Goal: Task Accomplishment & Management: Manage account settings

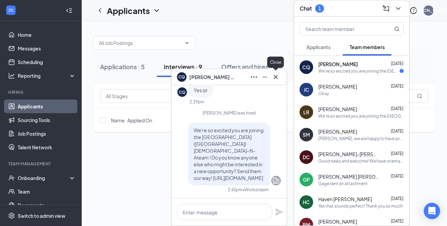
click at [276, 77] on div "CQ Connor Quick" at bounding box center [229, 77] width 115 height 16
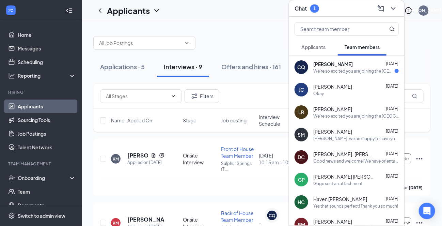
click at [327, 75] on div "CQ Connor Quick Aug 25 We're so excited you are joining the Sulphur Springs (TX…" at bounding box center [346, 67] width 115 height 22
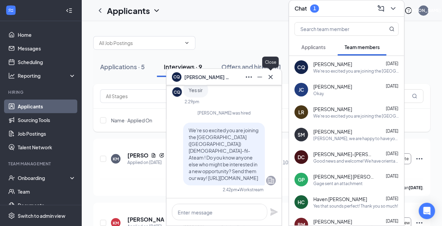
click at [272, 76] on icon "Cross" at bounding box center [270, 77] width 8 height 8
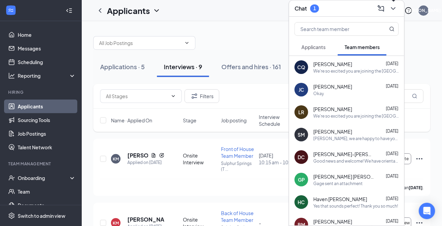
click at [393, 9] on icon "ChevronDown" at bounding box center [393, 8] width 4 height 3
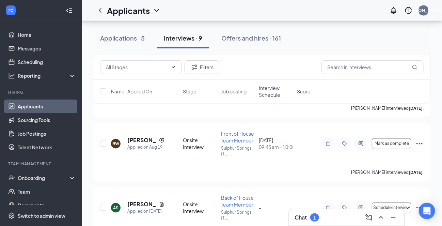
scroll to position [386, 0]
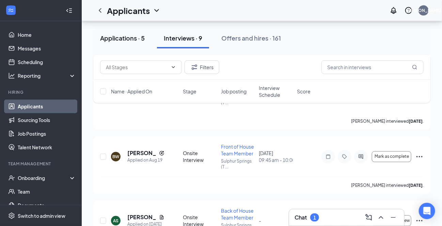
click at [123, 37] on div "Applications · 5" at bounding box center [122, 38] width 45 height 9
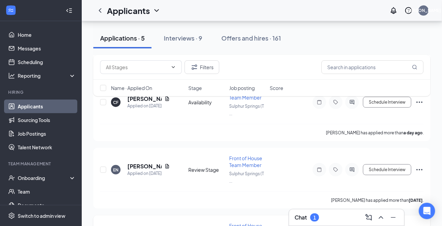
scroll to position [238, 0]
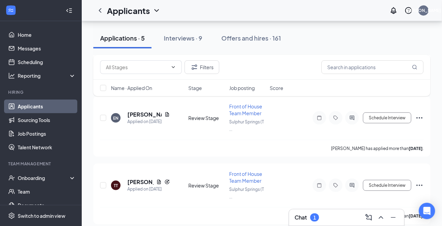
click at [295, 215] on h3 "Chat" at bounding box center [300, 216] width 12 height 7
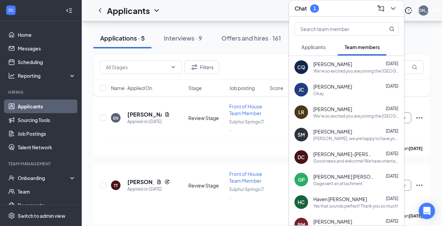
click at [318, 44] on span "Applicants" at bounding box center [313, 47] width 24 height 6
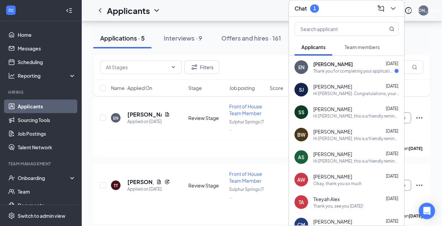
click at [320, 75] on div "EN Emilee Norvell Aug 25 Thank you for completing your application for the Fron…" at bounding box center [346, 67] width 115 height 22
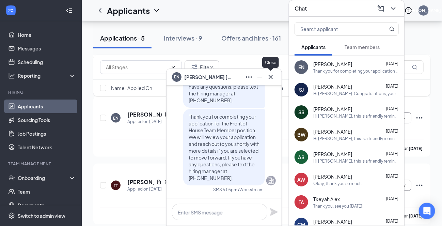
click at [271, 75] on icon "Cross" at bounding box center [270, 77] width 8 height 8
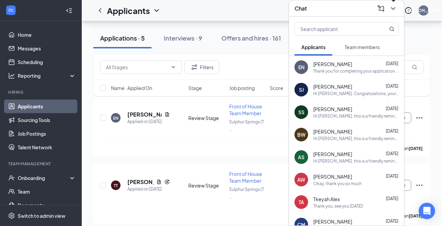
click at [394, 9] on icon "ChevronDown" at bounding box center [393, 8] width 4 height 3
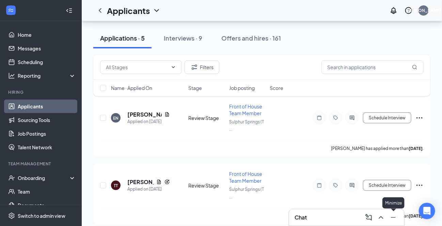
click at [393, 218] on icon "Minimize" at bounding box center [393, 217] width 8 height 8
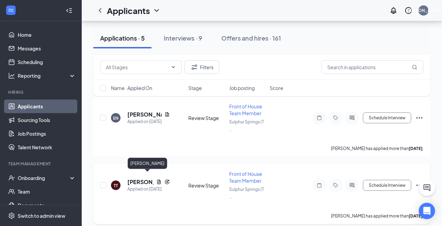
click at [136, 178] on h5 "[PERSON_NAME]" at bounding box center [140, 181] width 26 height 7
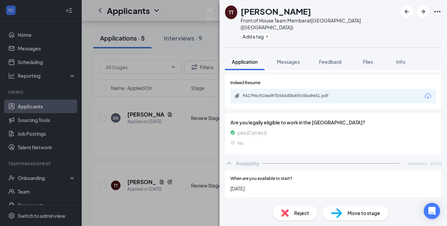
scroll to position [272, 0]
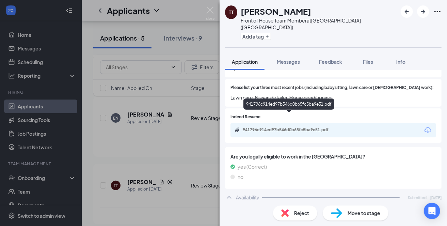
click at [272, 127] on div "941796c914ed97b546d0b65fc5ba9e51.pdf" at bounding box center [290, 129] width 95 height 5
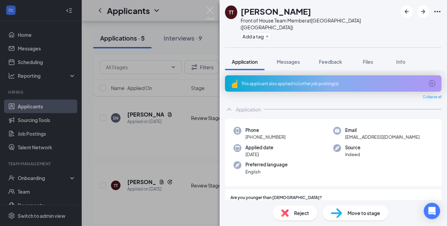
scroll to position [0, 0]
click at [345, 214] on div "Move to stage" at bounding box center [356, 212] width 66 height 15
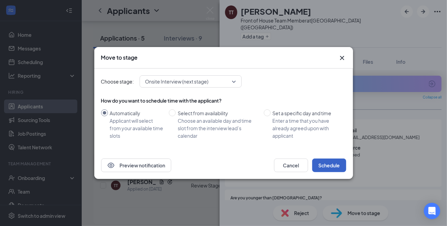
click at [328, 167] on button "Schedule" at bounding box center [329, 165] width 34 height 14
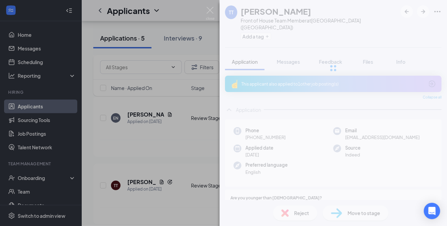
scroll to position [172, 0]
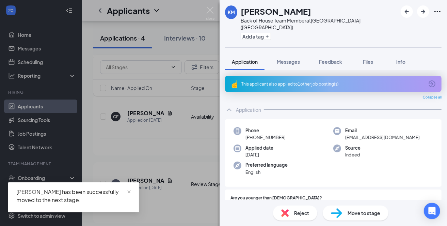
click at [172, 207] on div "KM [PERSON_NAME] Back of House Team Member at [GEOGRAPHIC_DATA] ([GEOGRAPHIC_DA…" at bounding box center [223, 113] width 447 height 226
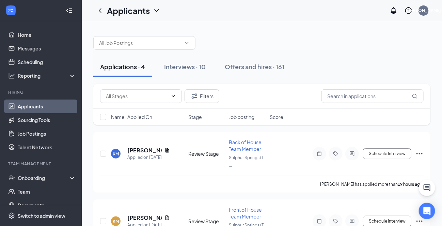
click at [246, 115] on span "Job posting" at bounding box center [242, 116] width 26 height 7
click at [142, 148] on h5 "Emilee Norvell" at bounding box center [144, 149] width 34 height 7
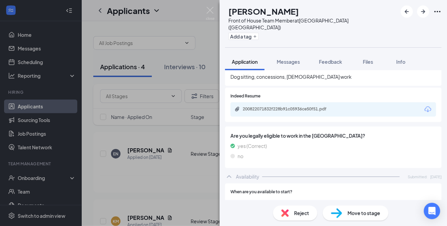
scroll to position [204, 0]
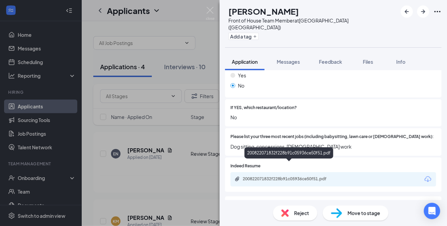
click at [271, 176] on div "200822071832f228b91c05936ce50f51.pdf" at bounding box center [290, 178] width 95 height 5
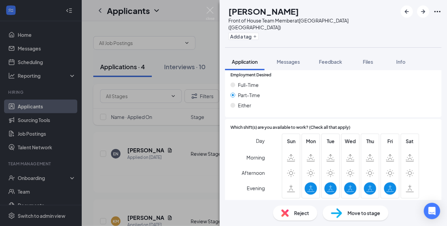
scroll to position [218, 0]
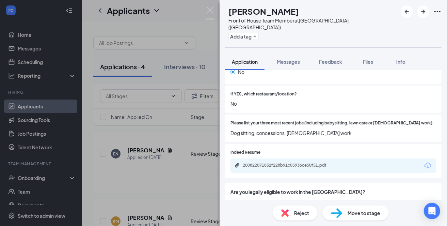
click at [295, 216] on div "Reject" at bounding box center [295, 212] width 44 height 15
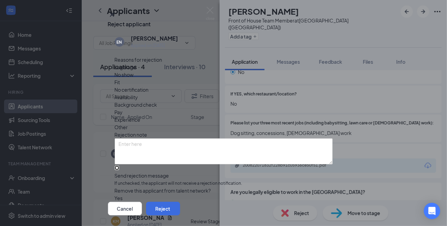
click at [118, 165] on input "Send rejection message If unchecked, the applicant will not receive a rejection…" at bounding box center [117, 167] width 4 height 4
checkbox input "true"
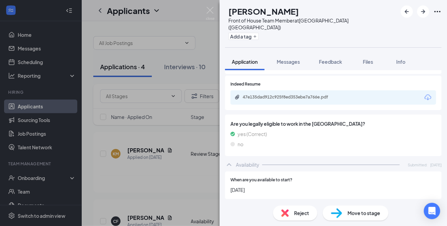
scroll to position [271, 0]
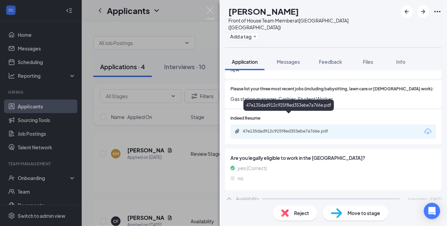
click at [288, 128] on div "47e135dad912c925f8ed353ebe7a766e.pdf" at bounding box center [290, 130] width 95 height 5
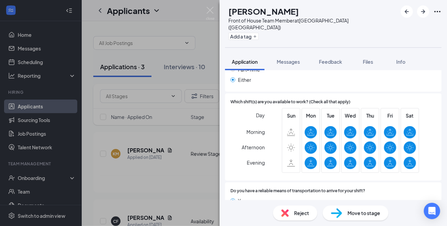
scroll to position [475, 0]
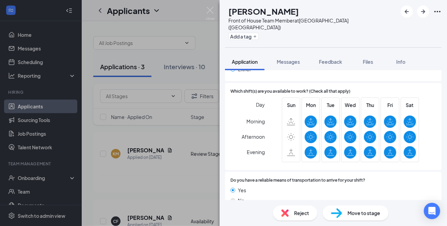
click at [356, 214] on span "Move to stage" at bounding box center [363, 212] width 33 height 7
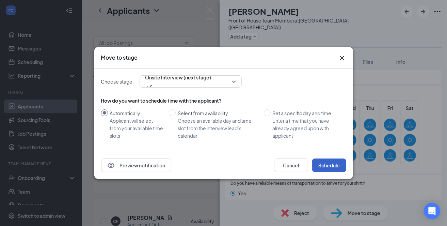
click at [324, 164] on button "Schedule" at bounding box center [329, 165] width 34 height 14
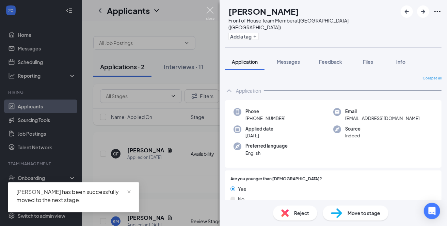
click at [209, 8] on img at bounding box center [210, 13] width 9 height 13
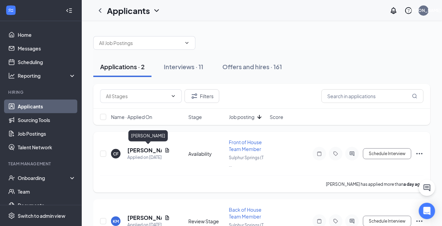
click at [143, 147] on h5 "[PERSON_NAME]" at bounding box center [144, 149] width 34 height 7
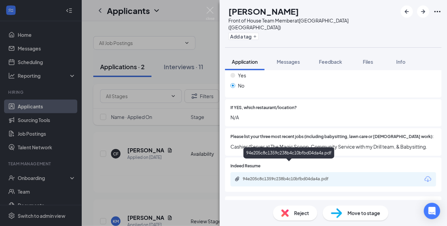
scroll to position [243, 0]
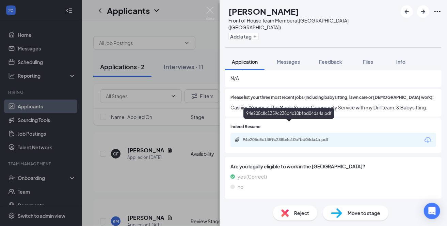
click at [300, 137] on div "94e205c8c1359c238b4c10bfbd04da4a.pdf" at bounding box center [290, 139] width 95 height 5
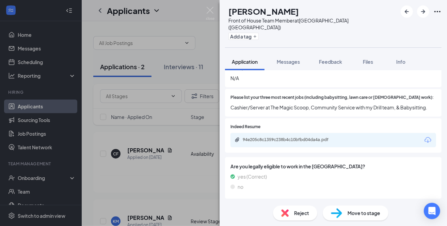
click at [251, 204] on div "Availability" at bounding box center [247, 207] width 23 height 7
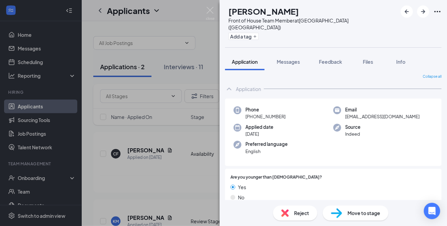
scroll to position [0, 0]
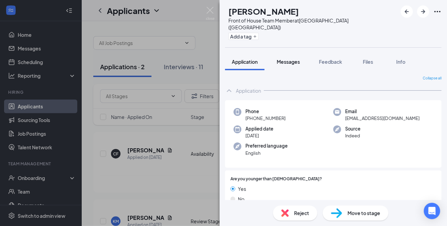
click at [290, 59] on span "Messages" at bounding box center [288, 62] width 23 height 6
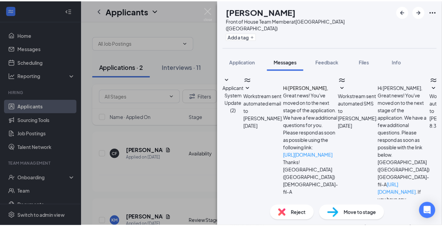
scroll to position [86, 0]
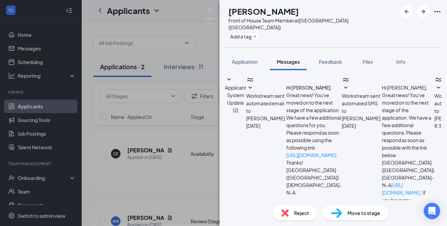
drag, startPoint x: 360, startPoint y: 150, endPoint x: 363, endPoint y: 156, distance: 6.4
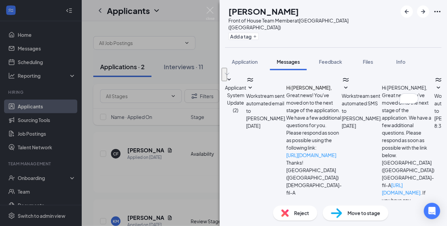
drag, startPoint x: 390, startPoint y: 152, endPoint x: 232, endPoint y: 138, distance: 158.5
type textarea "Good Morning, Cara. I was reviewing your application, but I am missing your ava…"
click at [179, 16] on div "CF Cara Feagin Front of House Team Member at Sulphur Springs (TX) Add a tag App…" at bounding box center [223, 113] width 447 height 226
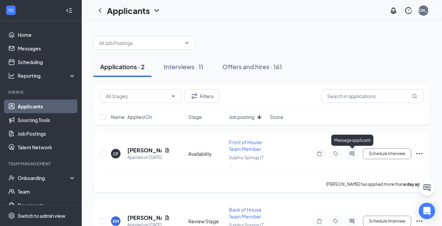
click at [353, 152] on icon "ActiveChat" at bounding box center [351, 153] width 4 height 4
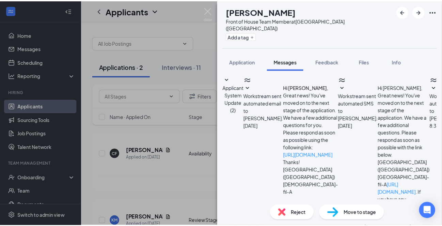
scroll to position [86, 0]
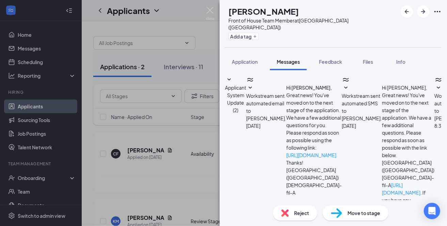
click at [205, 46] on div "CF Cara Feagin Front of House Team Member at Sulphur Springs (TX) Add a tag App…" at bounding box center [223, 113] width 447 height 226
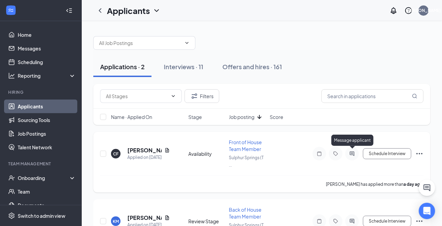
click at [353, 151] on icon "ActiveChat" at bounding box center [352, 153] width 8 height 5
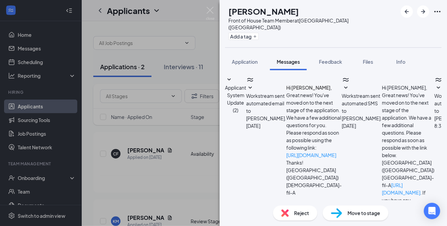
scroll to position [86, 0]
paste textarea "Hey Team!!! A friendly reminder that the key cards for the drive-thru cockpit a…"
type textarea "Hey Team!!! A friendly reminder that the key cards for the drive-thru cockpit a…"
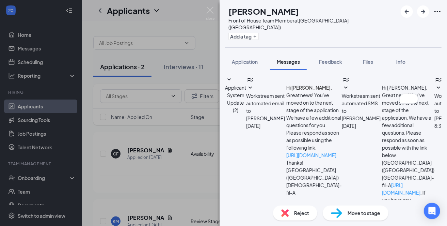
type textarea "Good morning, Cara. I was reviewing your application and noticed that there is …"
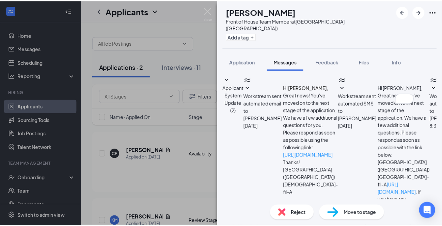
scroll to position [145, 0]
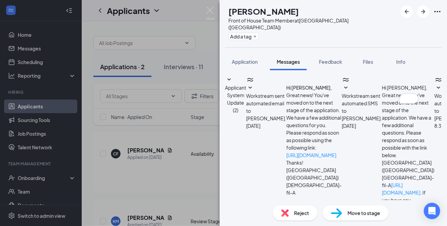
click at [174, 169] on div "CF Cara Feagin Front of House Team Member at Sulphur Springs (TX) Add a tag App…" at bounding box center [223, 113] width 447 height 226
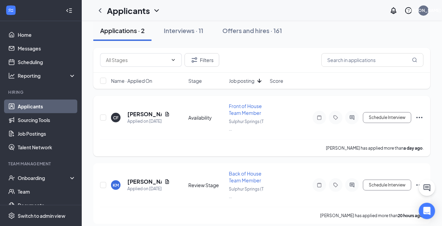
scroll to position [39, 0]
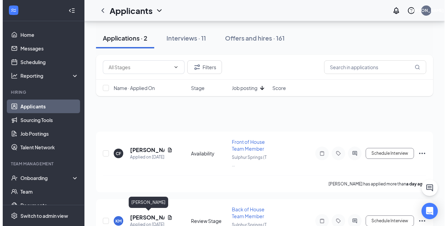
scroll to position [39, 0]
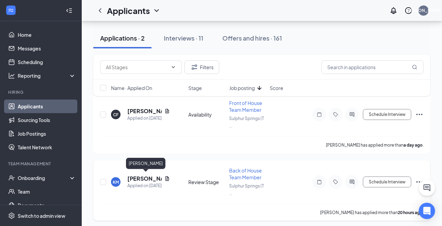
click at [139, 175] on h5 "[PERSON_NAME]" at bounding box center [144, 178] width 34 height 7
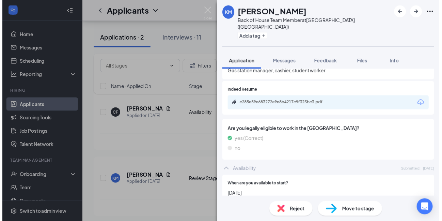
scroll to position [271, 0]
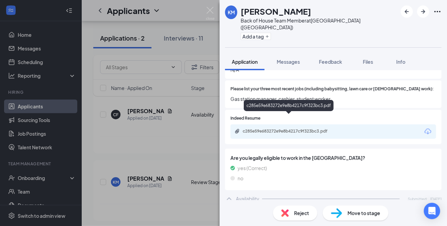
click at [284, 128] on div "c285e59e683272e9e8b4217c9f323bc3.pdf" at bounding box center [290, 130] width 95 height 5
click at [209, 8] on img at bounding box center [210, 13] width 9 height 13
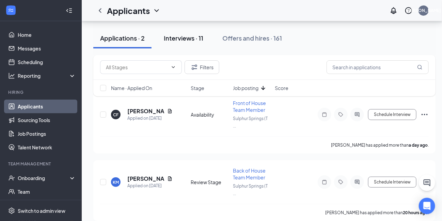
click at [184, 41] on div "Interviews · 11" at bounding box center [183, 38] width 39 height 9
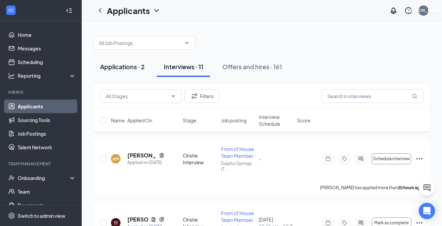
click at [123, 66] on div "Applications · 2" at bounding box center [122, 66] width 45 height 9
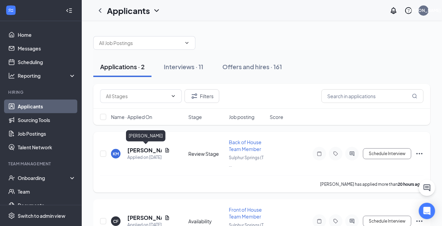
click at [145, 149] on h5 "[PERSON_NAME]" at bounding box center [144, 149] width 34 height 7
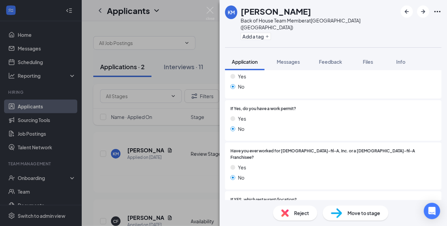
scroll to position [136, 0]
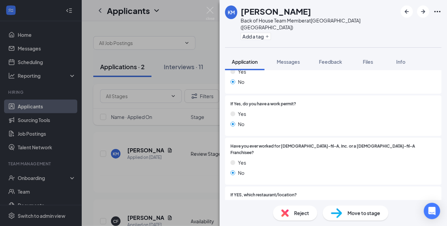
click at [301, 216] on span "Reject" at bounding box center [301, 212] width 15 height 7
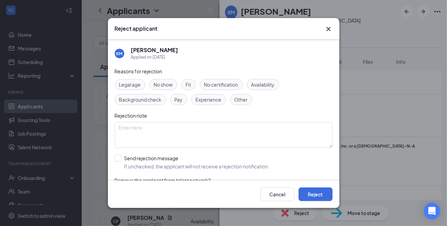
scroll to position [23, 0]
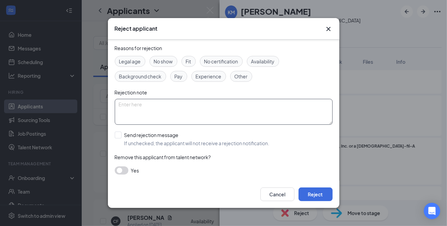
click at [145, 103] on textarea at bounding box center [224, 112] width 218 height 26
type textarea "applied front and back simultaneously"
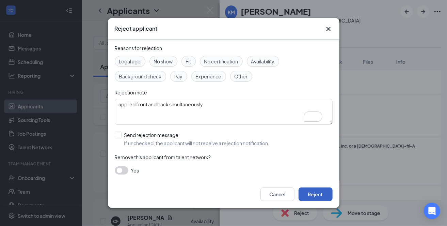
click at [313, 193] on button "Reject" at bounding box center [315, 194] width 34 height 14
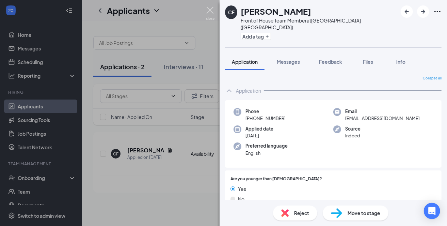
click at [208, 8] on img at bounding box center [210, 13] width 9 height 13
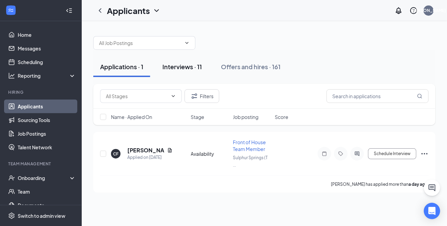
click at [179, 75] on button "Interviews · 11" at bounding box center [182, 66] width 53 height 20
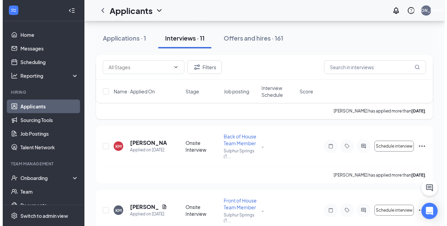
scroll to position [238, 0]
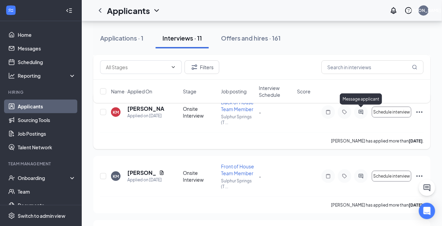
click at [362, 111] on icon "ActiveChat" at bounding box center [361, 112] width 4 height 4
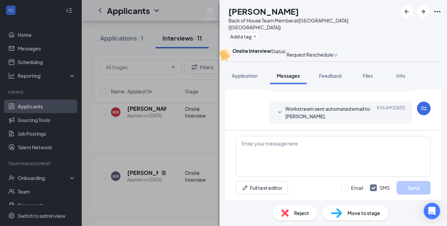
scroll to position [284, 0]
click at [276, 111] on icon "SmallChevronDown" at bounding box center [280, 112] width 8 height 8
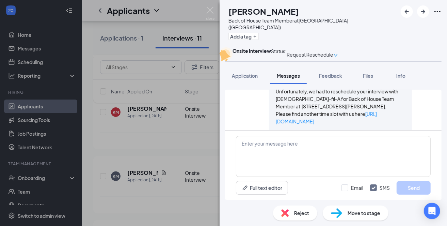
scroll to position [318, 0]
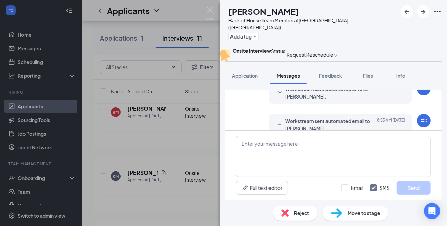
scroll to position [284, 0]
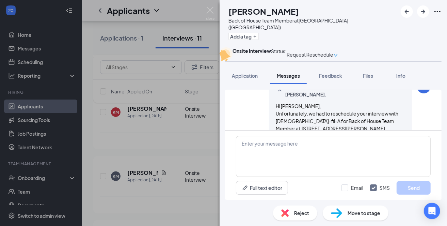
click at [276, 95] on icon "SmallChevronUp" at bounding box center [280, 90] width 8 height 8
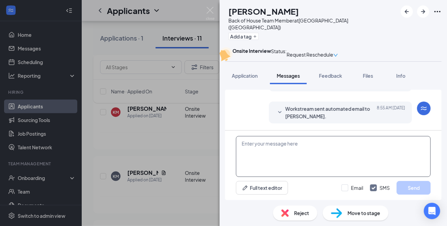
click at [273, 146] on textarea at bounding box center [333, 156] width 195 height 41
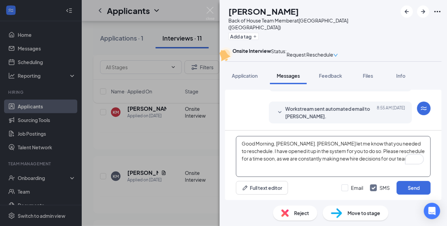
click at [394, 157] on textarea "Good Morning, [PERSON_NAME]. [PERSON_NAME] let me know that you needed to resch…" at bounding box center [333, 156] width 195 height 41
type textarea "Good Morning, [PERSON_NAME]. [PERSON_NAME] let me know that you needed to resch…"
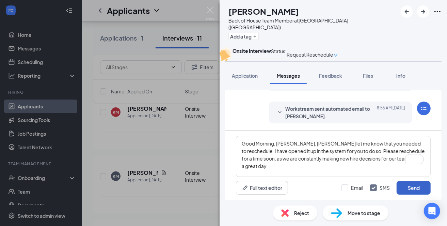
click at [412, 186] on button "Send" at bounding box center [413, 188] width 34 height 14
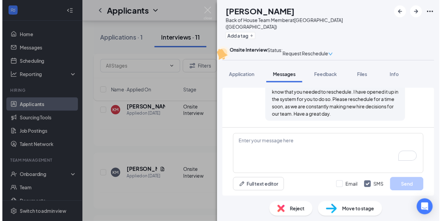
scroll to position [358, 0]
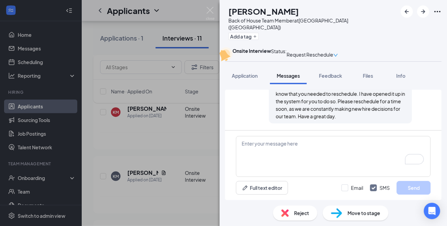
click at [199, 142] on div "KM [PERSON_NAME] Back of House Team Member at [GEOGRAPHIC_DATA] ([GEOGRAPHIC_DA…" at bounding box center [223, 113] width 447 height 226
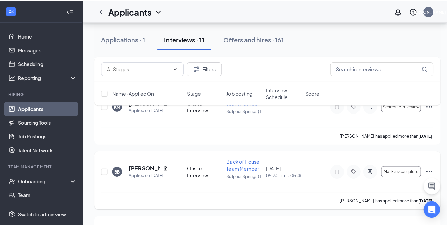
scroll to position [272, 0]
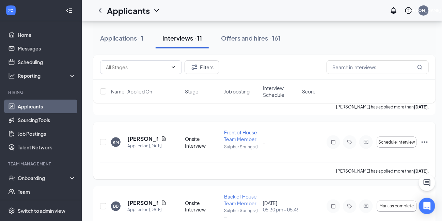
click at [368, 140] on icon "ActiveChat" at bounding box center [366, 141] width 8 height 5
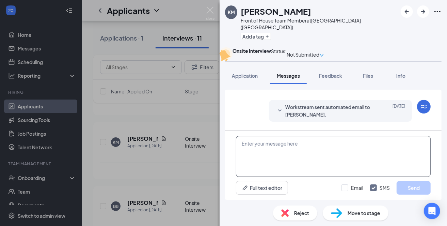
click at [273, 144] on textarea at bounding box center [333, 156] width 195 height 41
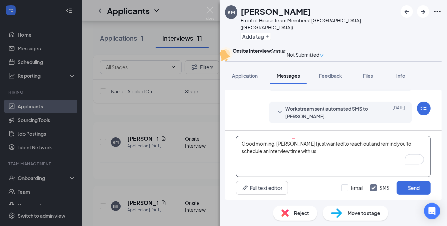
click at [291, 143] on textarea "Good morning, [PERSON_NAME] I just wanted to reach out and remind you to schedu…" at bounding box center [333, 156] width 195 height 41
click at [305, 152] on textarea "Good morning, [PERSON_NAME]. I just wanted to reach out and remind you to sched…" at bounding box center [333, 156] width 195 height 41
click at [372, 150] on textarea "Good morning, [PERSON_NAME]. I just wanted to reach out and remind you to sched…" at bounding box center [333, 156] width 195 height 41
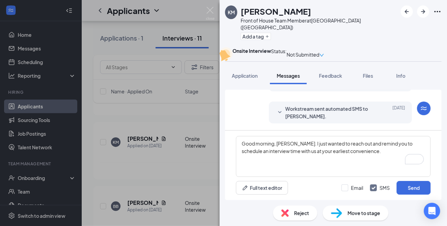
click at [278, 112] on icon "SmallChevronDown" at bounding box center [279, 112] width 3 height 2
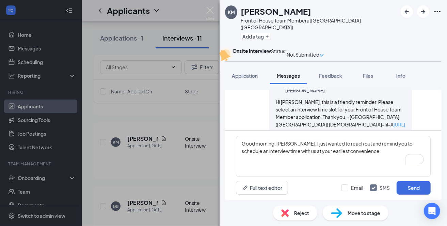
scroll to position [318, 0]
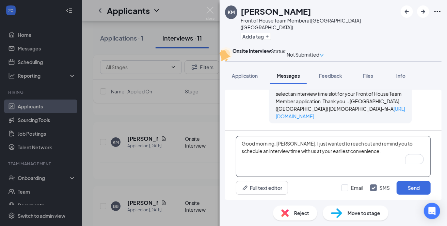
click at [362, 148] on textarea "Good morning, [PERSON_NAME]. I just wanted to reach out and remind you to sched…" at bounding box center [333, 156] width 195 height 41
type textarea "Good morning, [PERSON_NAME]. I just wanted to reach out and remind you to sched…"
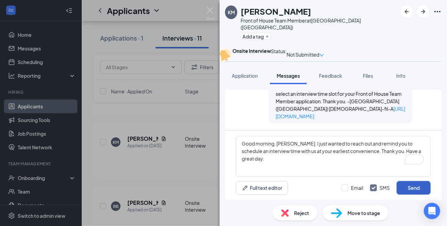
click at [418, 190] on button "Send" at bounding box center [413, 188] width 34 height 14
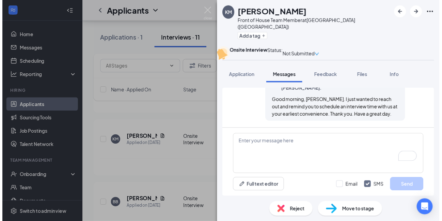
scroll to position [377, 0]
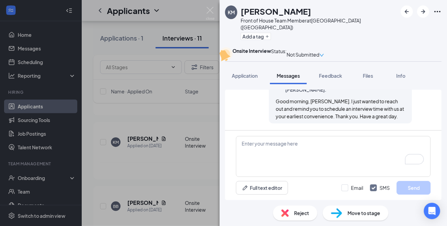
click at [163, 167] on div "KM [PERSON_NAME] Front of House Team Member at [GEOGRAPHIC_DATA] ([GEOGRAPHIC_D…" at bounding box center [223, 113] width 447 height 226
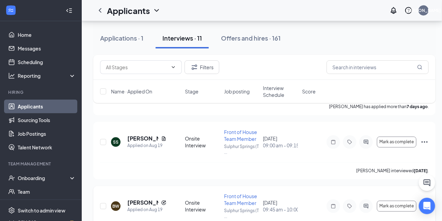
scroll to position [442, 0]
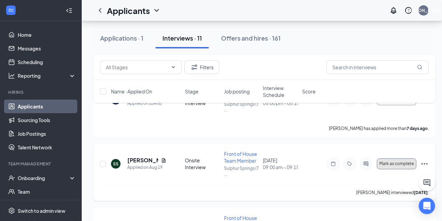
click at [393, 165] on button "Mark as complete" at bounding box center [396, 163] width 39 height 11
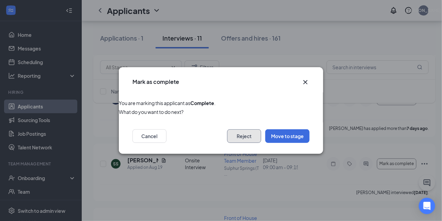
click at [232, 140] on button "Reject" at bounding box center [244, 136] width 34 height 14
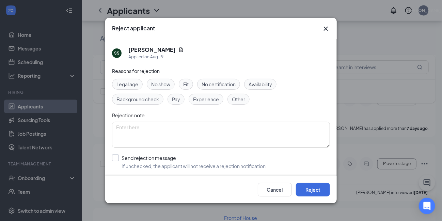
click at [114, 157] on input "Send rejection message If unchecked, the applicant will not receive a rejection…" at bounding box center [189, 161] width 155 height 15
checkbox input "true"
click at [313, 192] on button "Reject" at bounding box center [313, 189] width 34 height 14
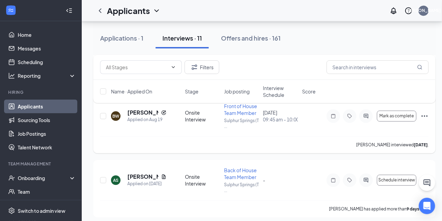
scroll to position [556, 0]
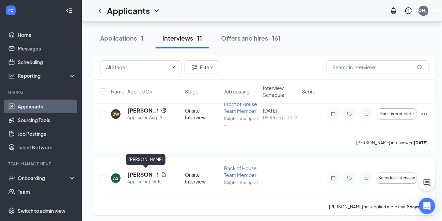
click at [135, 172] on h5 "[PERSON_NAME]" at bounding box center [142, 173] width 31 height 7
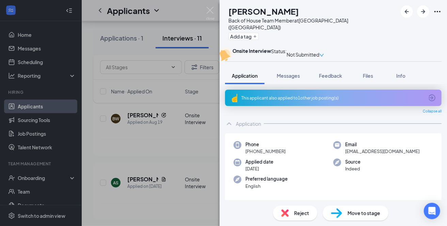
click at [307, 215] on span "Reject" at bounding box center [301, 212] width 15 height 7
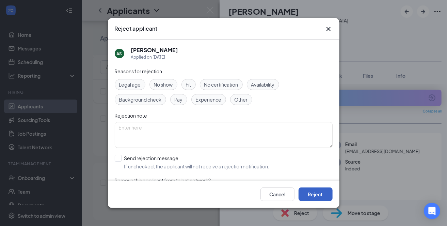
click at [315, 195] on button "Reject" at bounding box center [315, 194] width 34 height 14
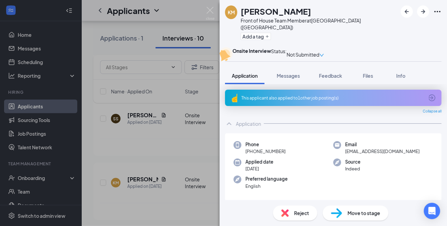
click at [174, 159] on div "KM [PERSON_NAME] Front of House Team Member at [GEOGRAPHIC_DATA] ([GEOGRAPHIC_D…" at bounding box center [223, 113] width 447 height 226
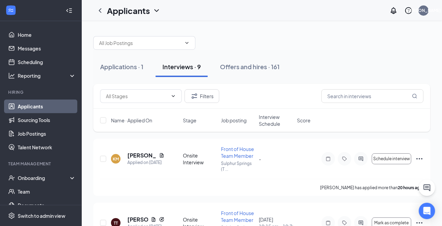
click at [270, 122] on span "Interview Schedule" at bounding box center [276, 120] width 34 height 14
click at [270, 122] on span "Interview Schedule" at bounding box center [272, 120] width 26 height 14
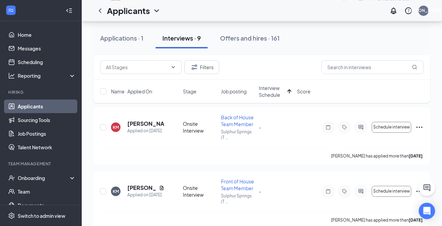
scroll to position [488, 0]
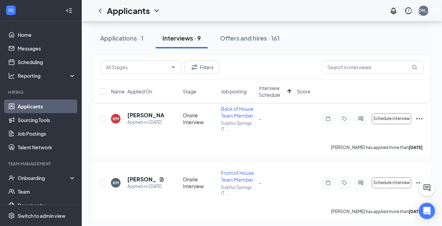
drag, startPoint x: 211, startPoint y: 145, endPoint x: 281, endPoint y: 236, distance: 114.8
click at [314, 30] on div "Applications · 1 Interviews · 9 Offers and hires · 161" at bounding box center [261, 38] width 337 height 20
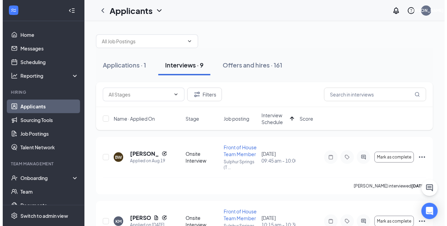
scroll to position [0, 0]
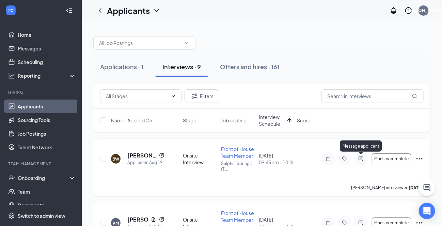
click at [362, 159] on icon "ActiveChat" at bounding box center [361, 158] width 8 height 5
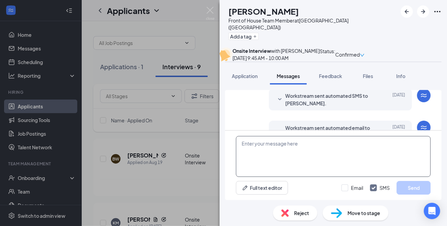
scroll to position [349, 0]
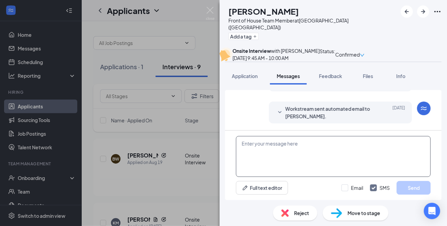
click at [283, 147] on textarea at bounding box center [333, 156] width 195 height 41
type textarea "Good morning, [PERSON_NAME]. I wanted t"
